Goal: Information Seeking & Learning: Learn about a topic

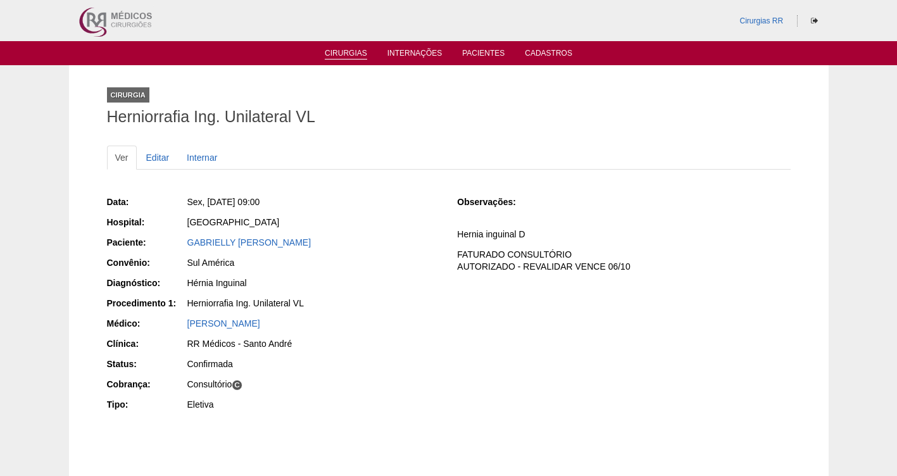
click at [341, 56] on link "Cirurgias" at bounding box center [346, 54] width 42 height 11
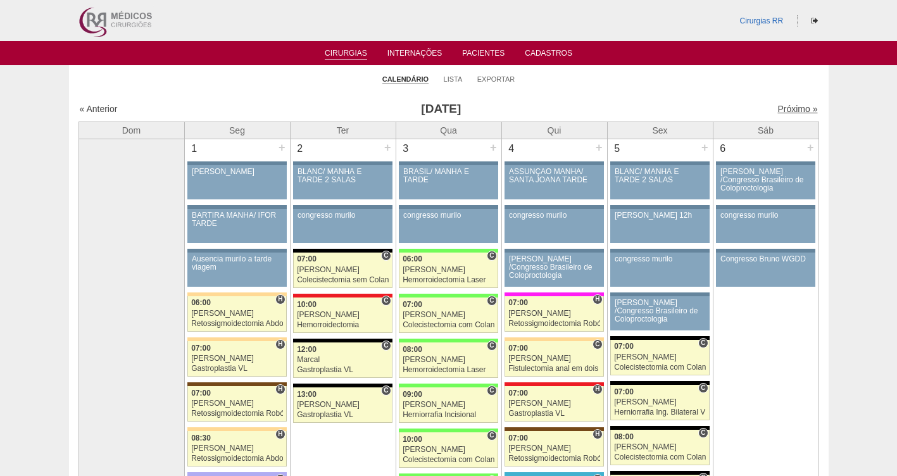
click at [779, 109] on link "Próximo »" at bounding box center [798, 109] width 40 height 10
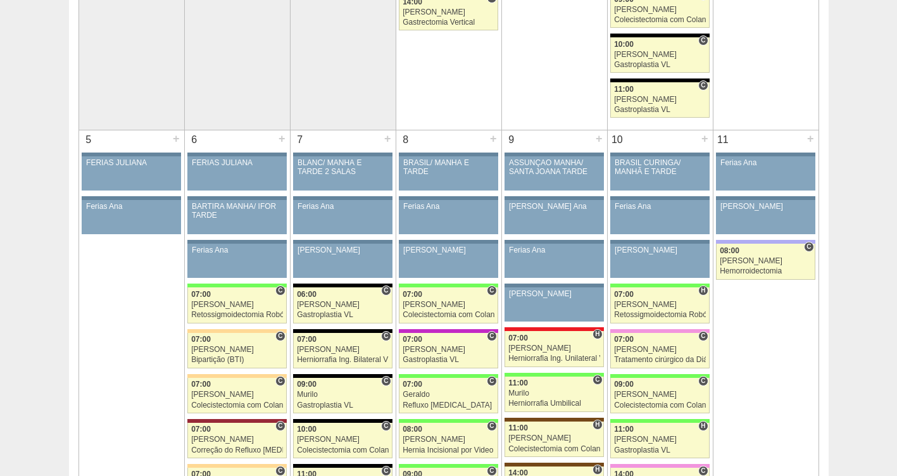
scroll to position [695, 0]
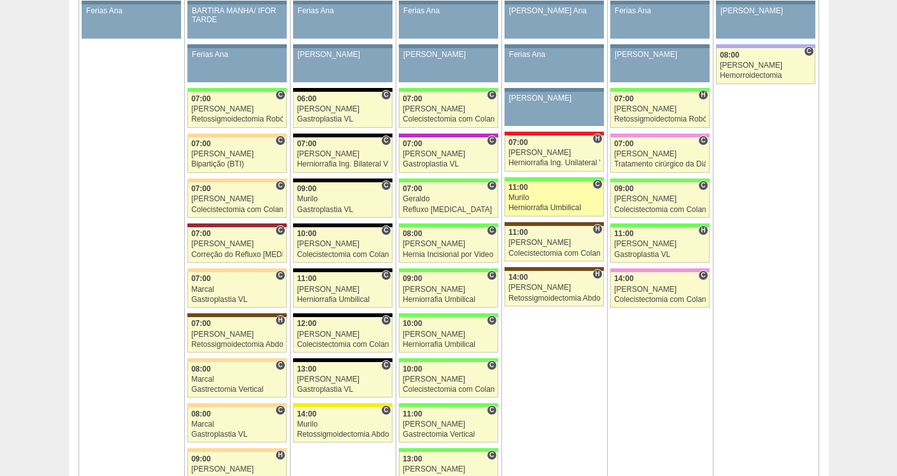
click at [529, 193] on link "88634 Murilo C 11:00 Murilo Herniorrafia Umbilical Hospital Brasil RR Médicos -…" at bounding box center [554, 198] width 99 height 35
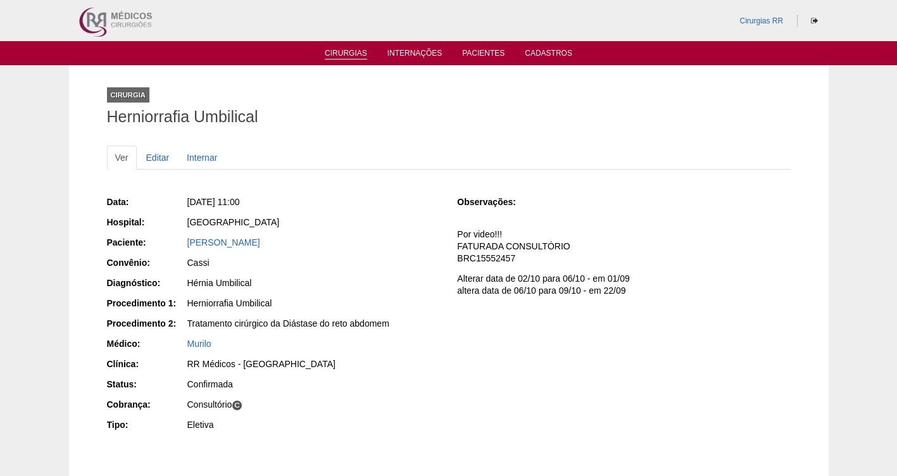
click at [339, 53] on link "Cirurgias" at bounding box center [346, 54] width 42 height 11
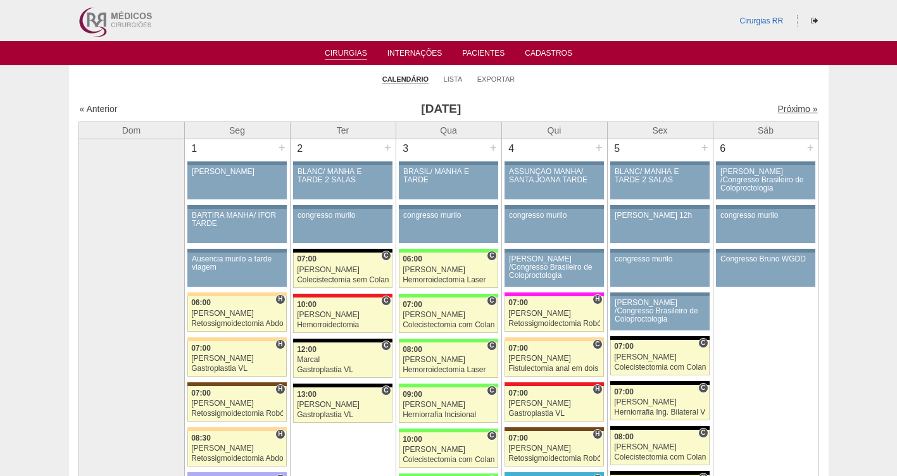
click at [791, 106] on link "Próximo »" at bounding box center [798, 109] width 40 height 10
